Goal: Ask a question

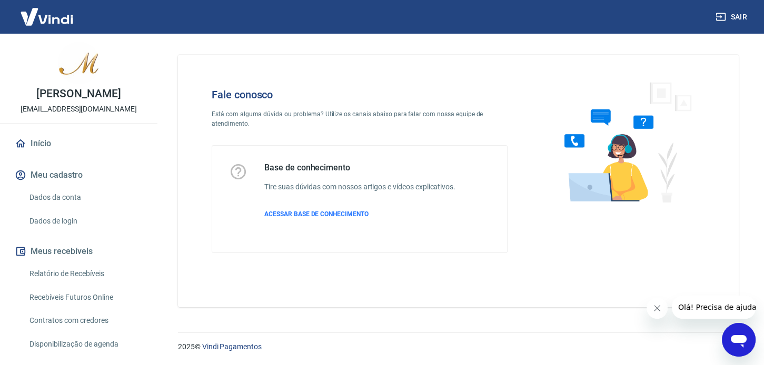
click at [742, 332] on icon "Abrir janela de mensagens" at bounding box center [738, 340] width 19 height 19
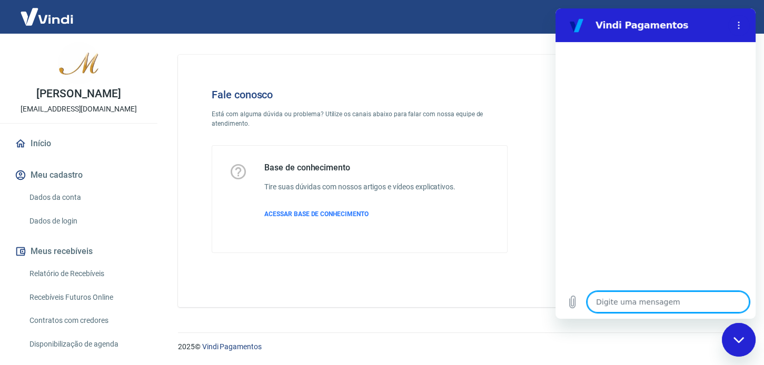
click at [632, 298] on textarea at bounding box center [668, 302] width 162 height 21
type textarea "o"
type textarea "x"
type textarea "ol"
type textarea "x"
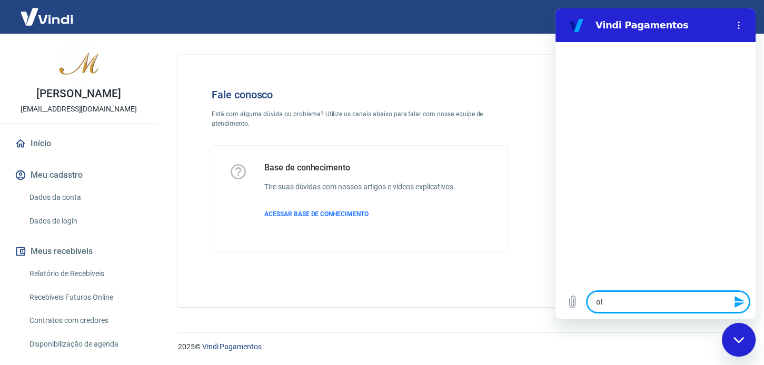
type textarea "ola"
type textarea "x"
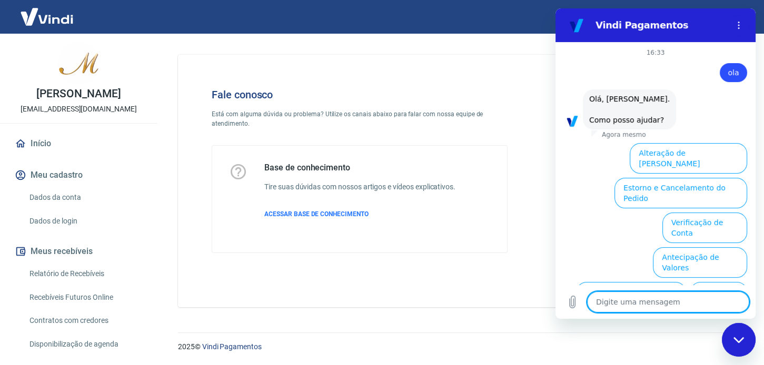
scroll to position [73, 0]
